Goal: Information Seeking & Learning: Learn about a topic

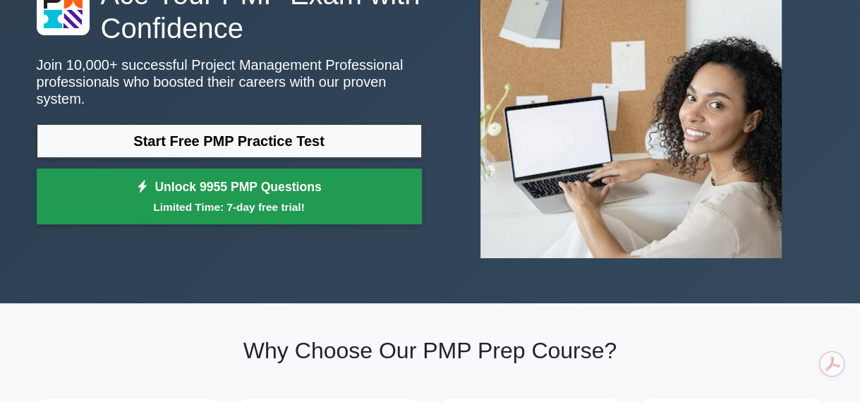
scroll to position [71, 0]
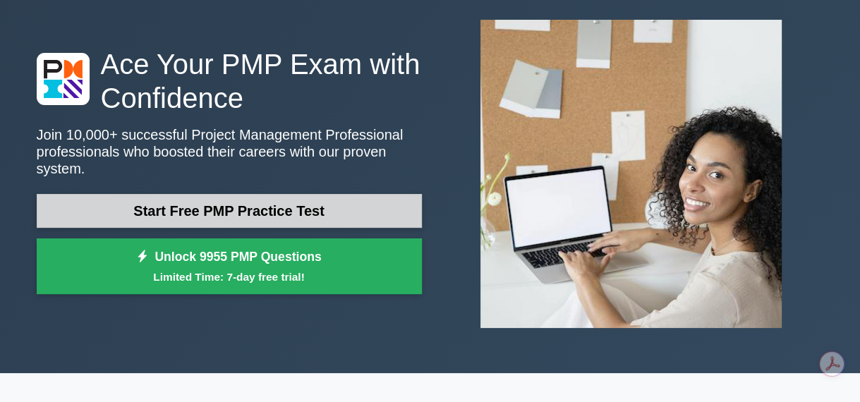
click at [206, 204] on link "Start Free PMP Practice Test" at bounding box center [229, 211] width 385 height 34
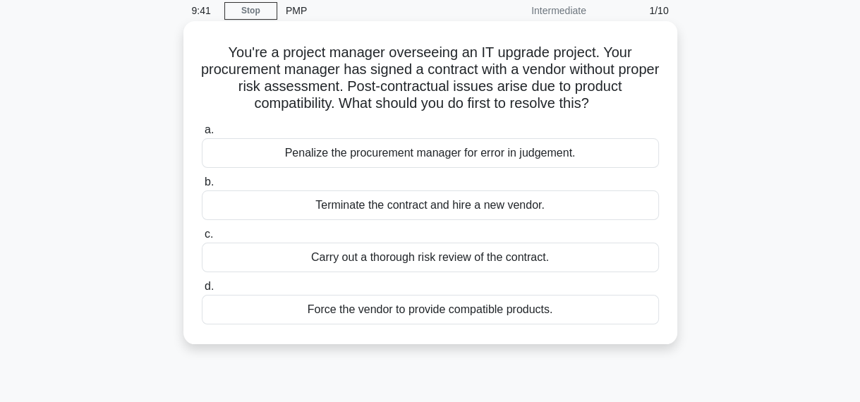
scroll to position [71, 0]
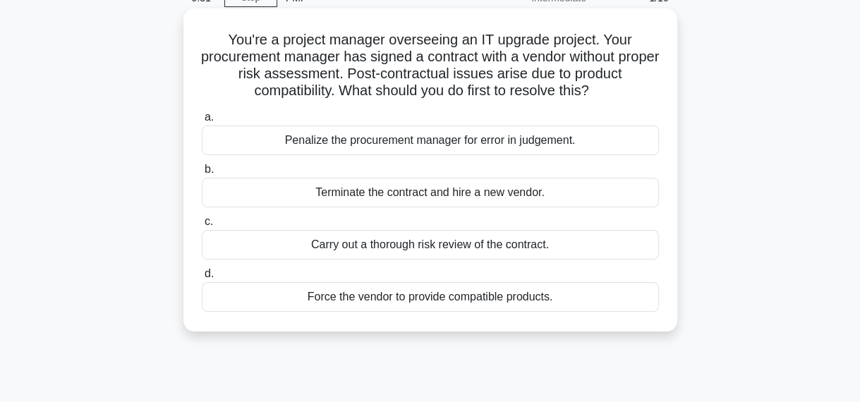
click at [404, 246] on div "Carry out a thorough risk review of the contract." at bounding box center [430, 245] width 457 height 30
click at [202, 227] on input "c. Carry out a thorough risk review of the contract." at bounding box center [202, 221] width 0 height 9
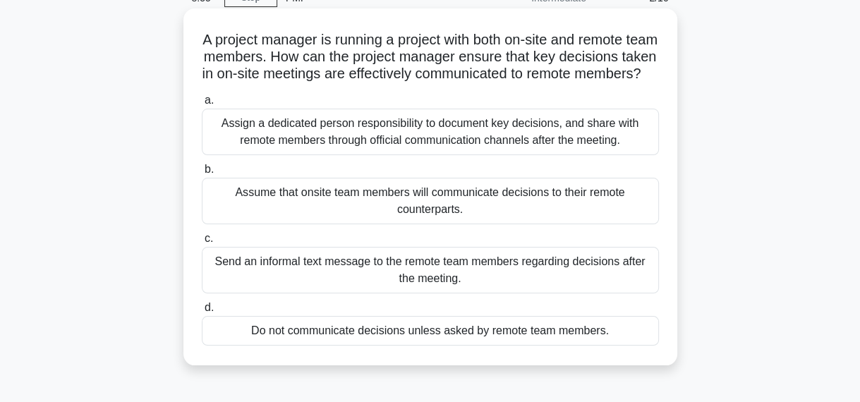
click at [265, 155] on div "Assign a dedicated person responsibility to document key decisions, and share w…" at bounding box center [430, 132] width 457 height 47
click at [202, 105] on input "a. Assign a dedicated person responsibility to document key decisions, and shar…" at bounding box center [202, 100] width 0 height 9
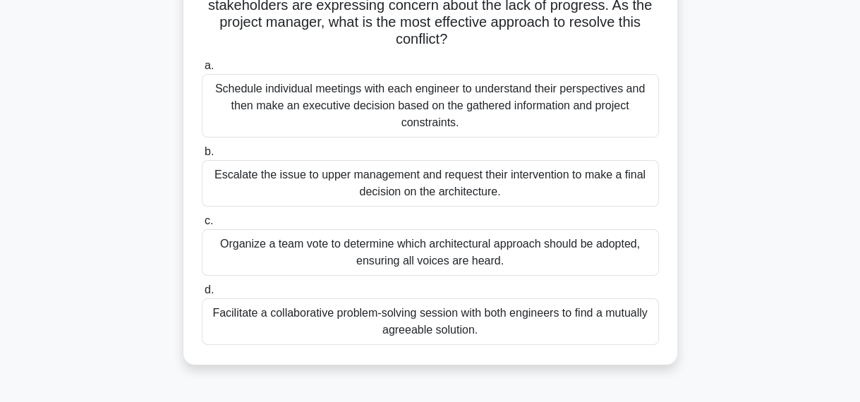
scroll to position [211, 0]
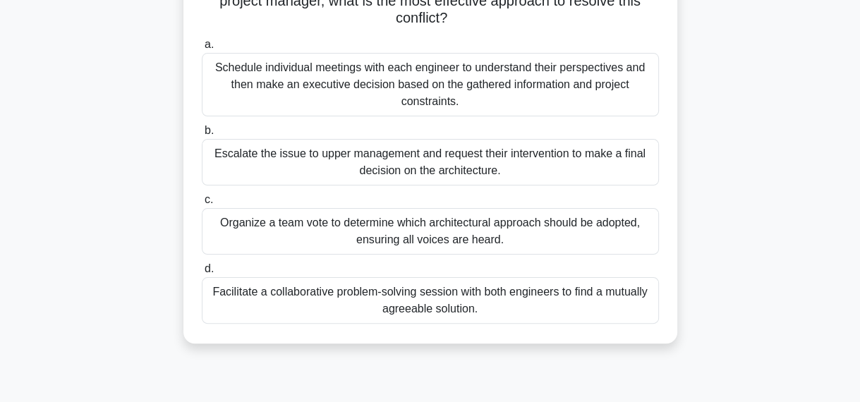
click at [294, 298] on div "Facilitate a collaborative problem-solving session with both engineers to find …" at bounding box center [430, 300] width 457 height 47
click at [202, 274] on input "d. Facilitate a collaborative problem-solving session with both engineers to fi…" at bounding box center [202, 269] width 0 height 9
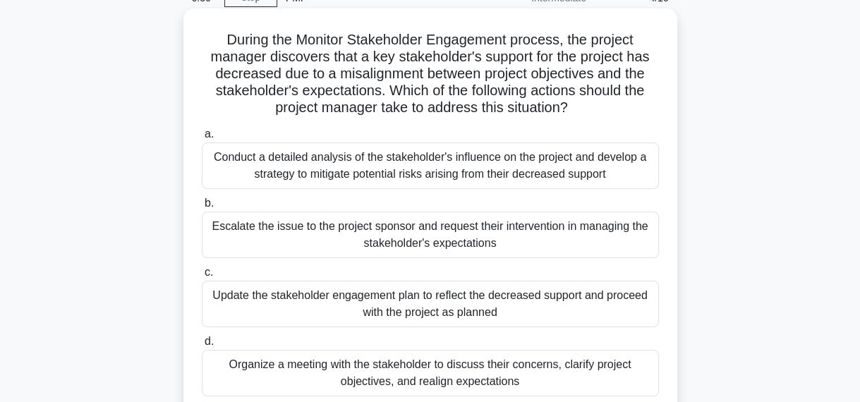
scroll to position [140, 0]
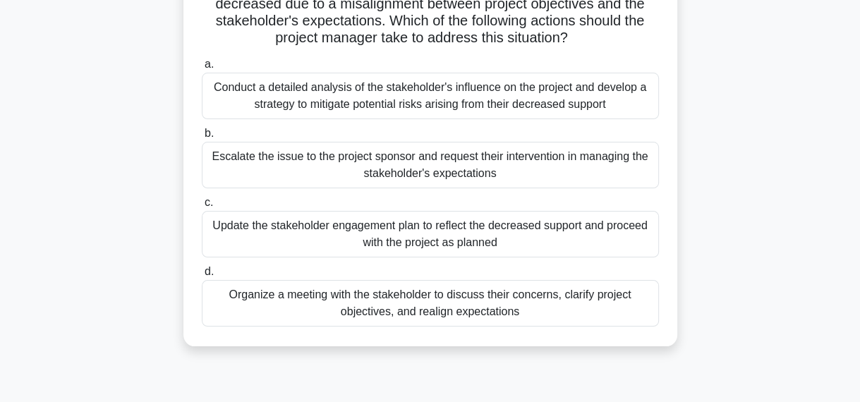
click at [313, 308] on div "Organize a meeting with the stakeholder to discuss their concerns, clarify proj…" at bounding box center [430, 303] width 457 height 47
click at [202, 277] on input "d. Organize a meeting with the stakeholder to discuss their concerns, clarify p…" at bounding box center [202, 272] width 0 height 9
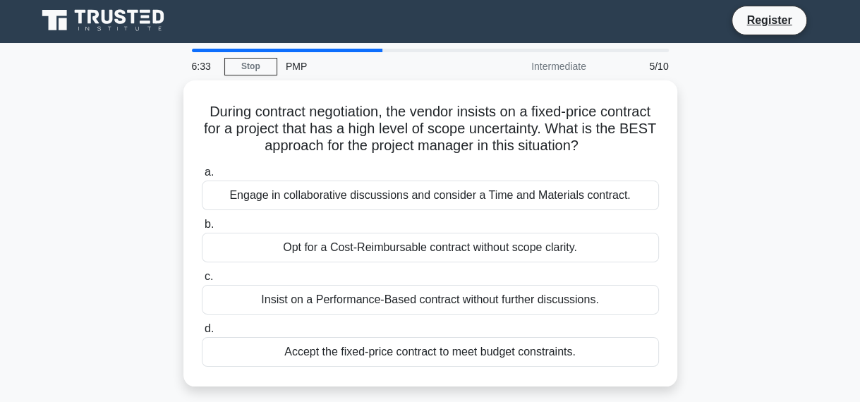
scroll to position [0, 0]
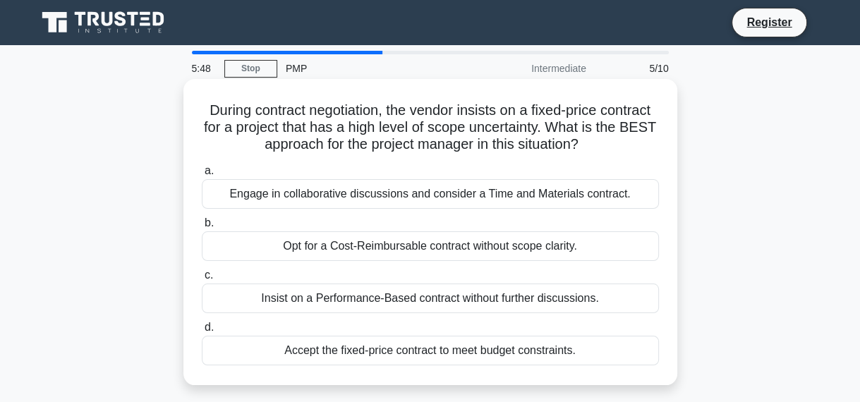
click at [445, 200] on div "Engage in collaborative discussions and consider a Time and Materials contract." at bounding box center [430, 194] width 457 height 30
click at [202, 176] on input "a. Engage in collaborative discussions and consider a Time and Materials contra…" at bounding box center [202, 171] width 0 height 9
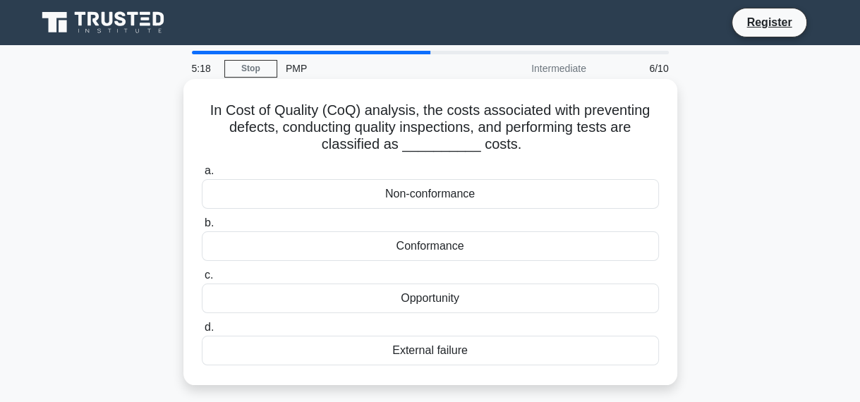
click at [344, 248] on div "Conformance" at bounding box center [430, 247] width 457 height 30
click at [202, 228] on input "b. Conformance" at bounding box center [202, 223] width 0 height 9
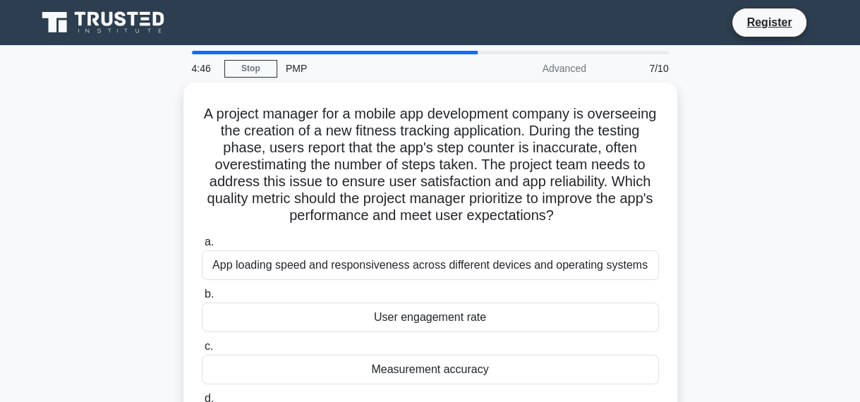
scroll to position [71, 0]
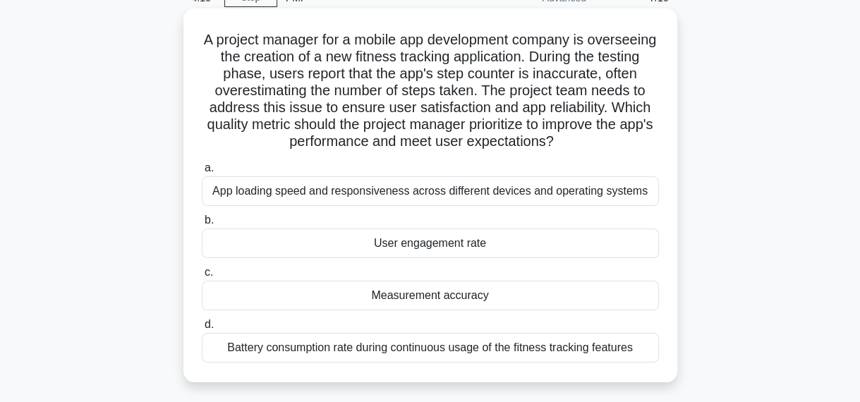
click at [495, 302] on div "Measurement accuracy" at bounding box center [430, 296] width 457 height 30
click at [202, 277] on input "c. Measurement accuracy" at bounding box center [202, 272] width 0 height 9
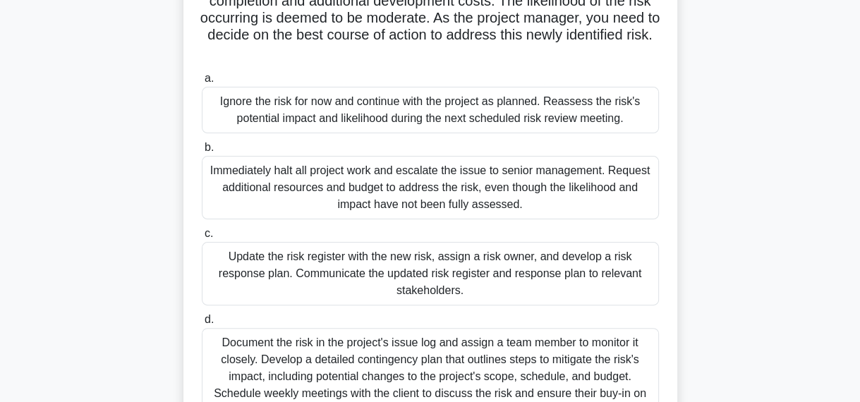
scroll to position [282, 0]
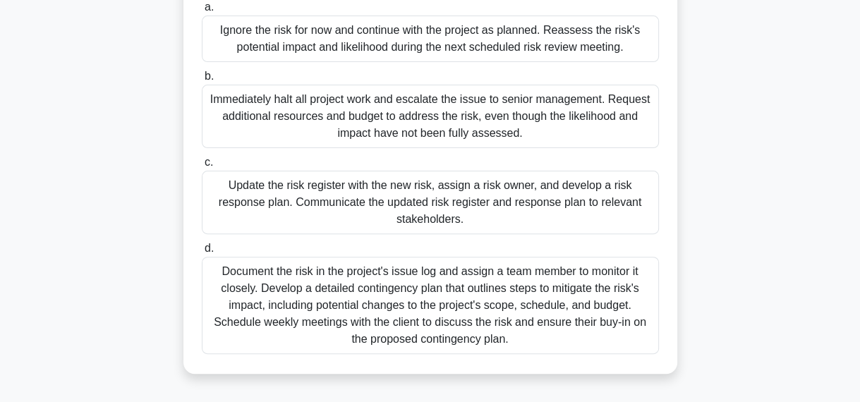
click at [437, 285] on div "Document the risk in the project's issue log and assign a team member to monito…" at bounding box center [430, 305] width 457 height 97
click at [202, 253] on input "d. Document the risk in the project's issue log and assign a team member to mon…" at bounding box center [202, 248] width 0 height 9
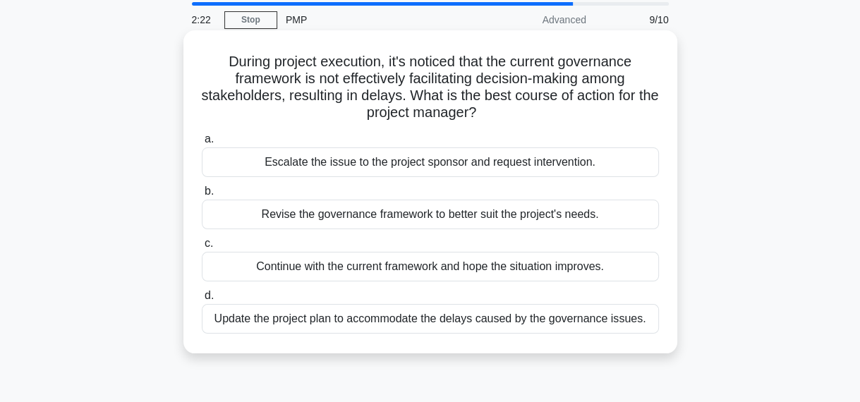
scroll to position [71, 0]
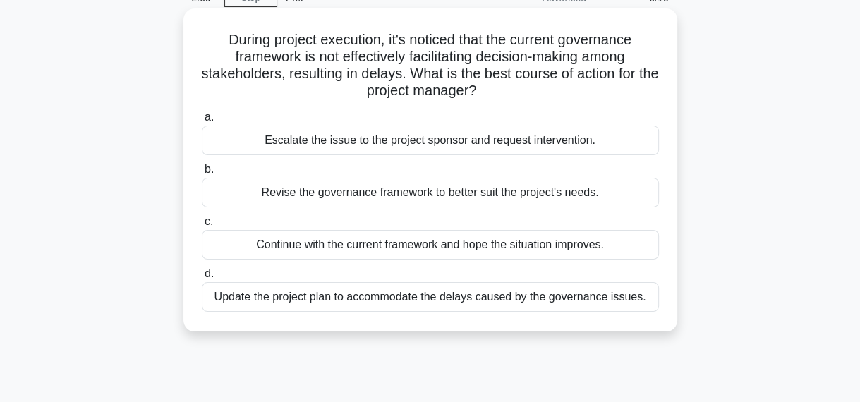
click at [403, 196] on div "Revise the governance framework to better suit the project's needs." at bounding box center [430, 193] width 457 height 30
click at [202, 174] on input "b. Revise the governance framework to better suit the project's needs." at bounding box center [202, 169] width 0 height 9
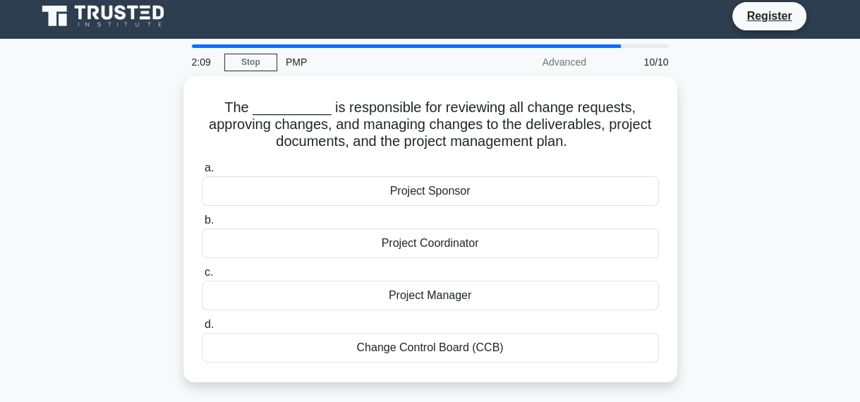
scroll to position [0, 0]
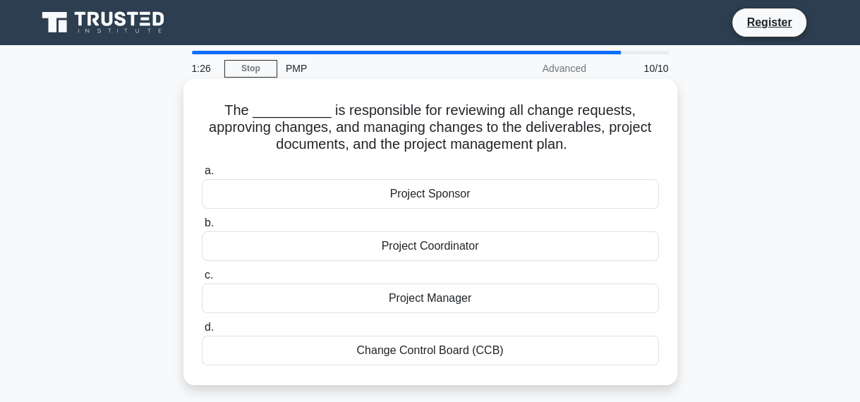
click at [382, 344] on div "Change Control Board (CCB)" at bounding box center [430, 351] width 457 height 30
click at [202, 332] on input "d. Change Control Board (CCB)" at bounding box center [202, 327] width 0 height 9
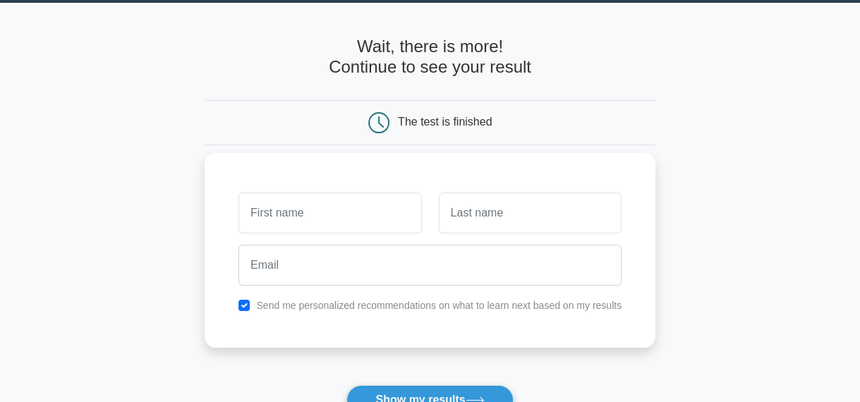
scroll to position [71, 0]
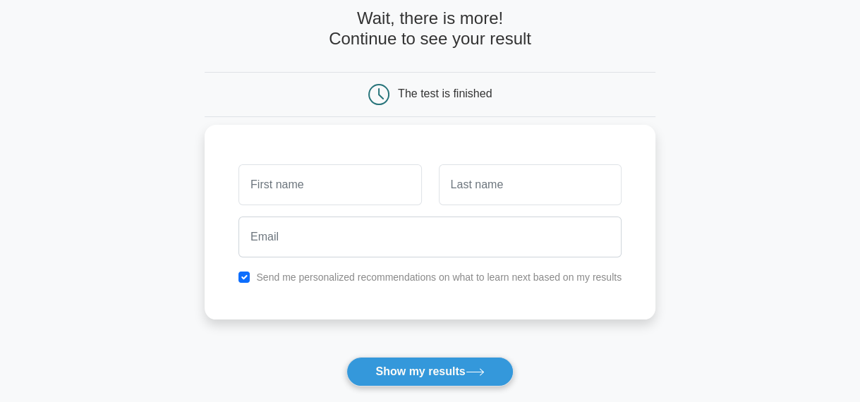
click at [373, 189] on input "text" at bounding box center [330, 184] width 183 height 41
type input "Manmeet"
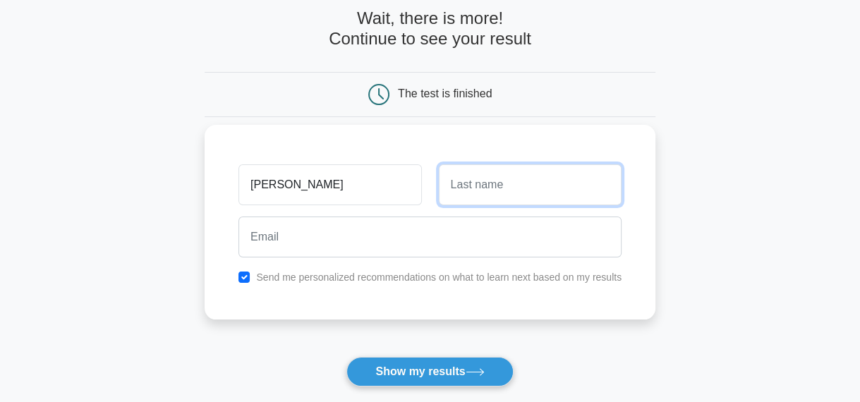
click at [457, 191] on input "text" at bounding box center [530, 184] width 183 height 41
type input "Kaur"
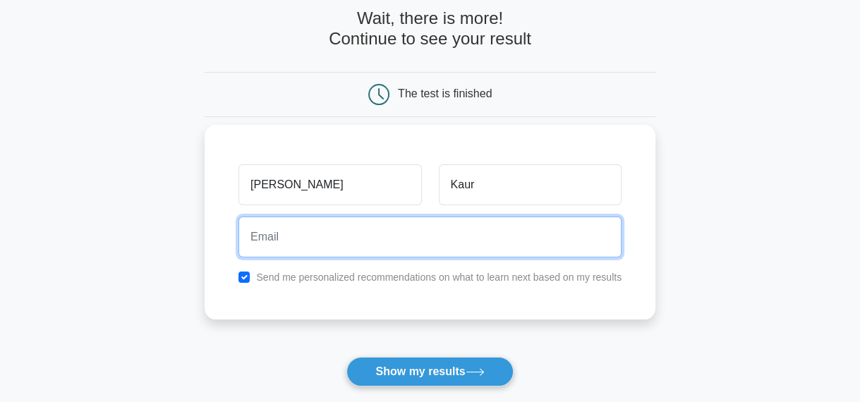
click at [348, 239] on input "email" at bounding box center [430, 237] width 383 height 41
type input "sandhumanmeeth89@gmail.com"
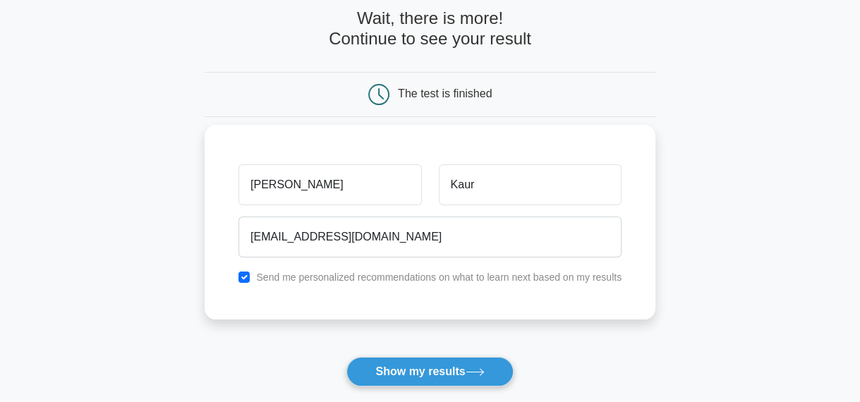
click at [275, 272] on label "Send me personalized recommendations on what to learn next based on my results" at bounding box center [439, 277] width 366 height 11
click at [244, 277] on input "checkbox" at bounding box center [244, 277] width 11 height 11
checkbox input "false"
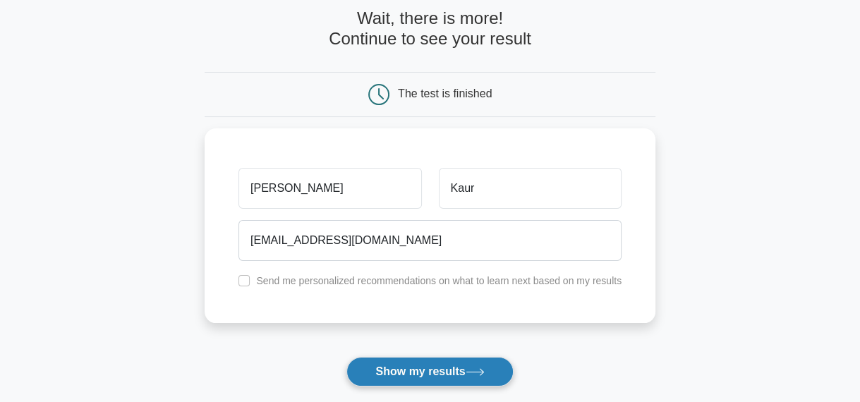
click at [406, 368] on button "Show my results" at bounding box center [430, 372] width 167 height 30
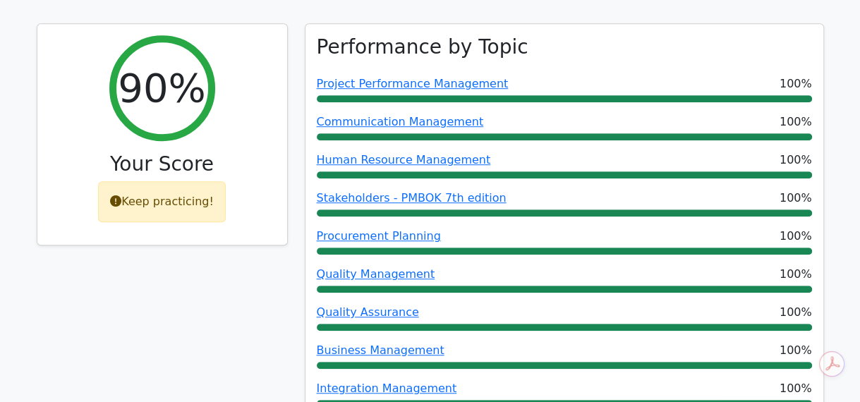
scroll to position [635, 0]
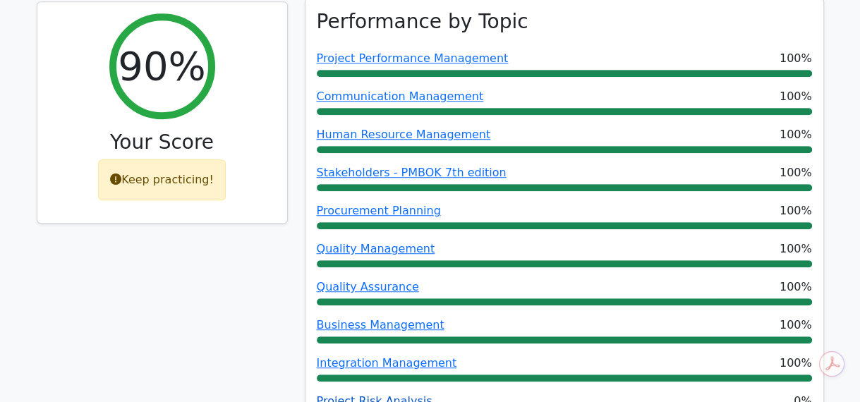
click at [341, 395] on link "Project Risk Analysis" at bounding box center [375, 401] width 116 height 13
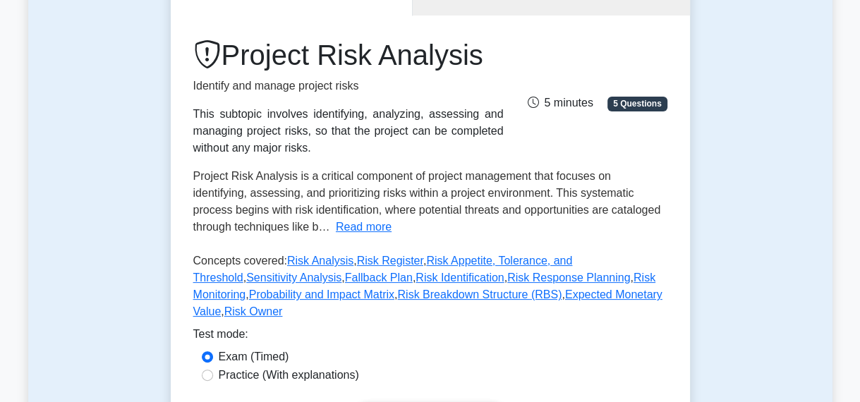
scroll to position [140, 0]
